Goal: Task Accomplishment & Management: Use online tool/utility

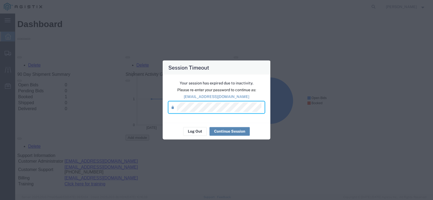
click at [235, 130] on button "Continue Session" at bounding box center [229, 131] width 40 height 9
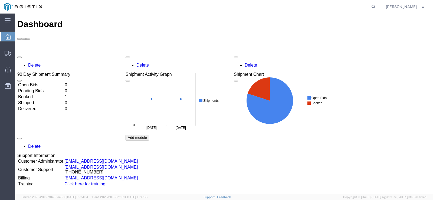
click at [19, 57] on span "button" at bounding box center [19, 57] width 0 height 0
click at [38, 82] on td "Open Bids" at bounding box center [41, 84] width 46 height 5
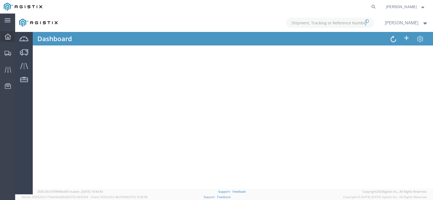
click at [8, 37] on icon at bounding box center [8, 37] width 6 height 6
